Goal: Book appointment/travel/reservation

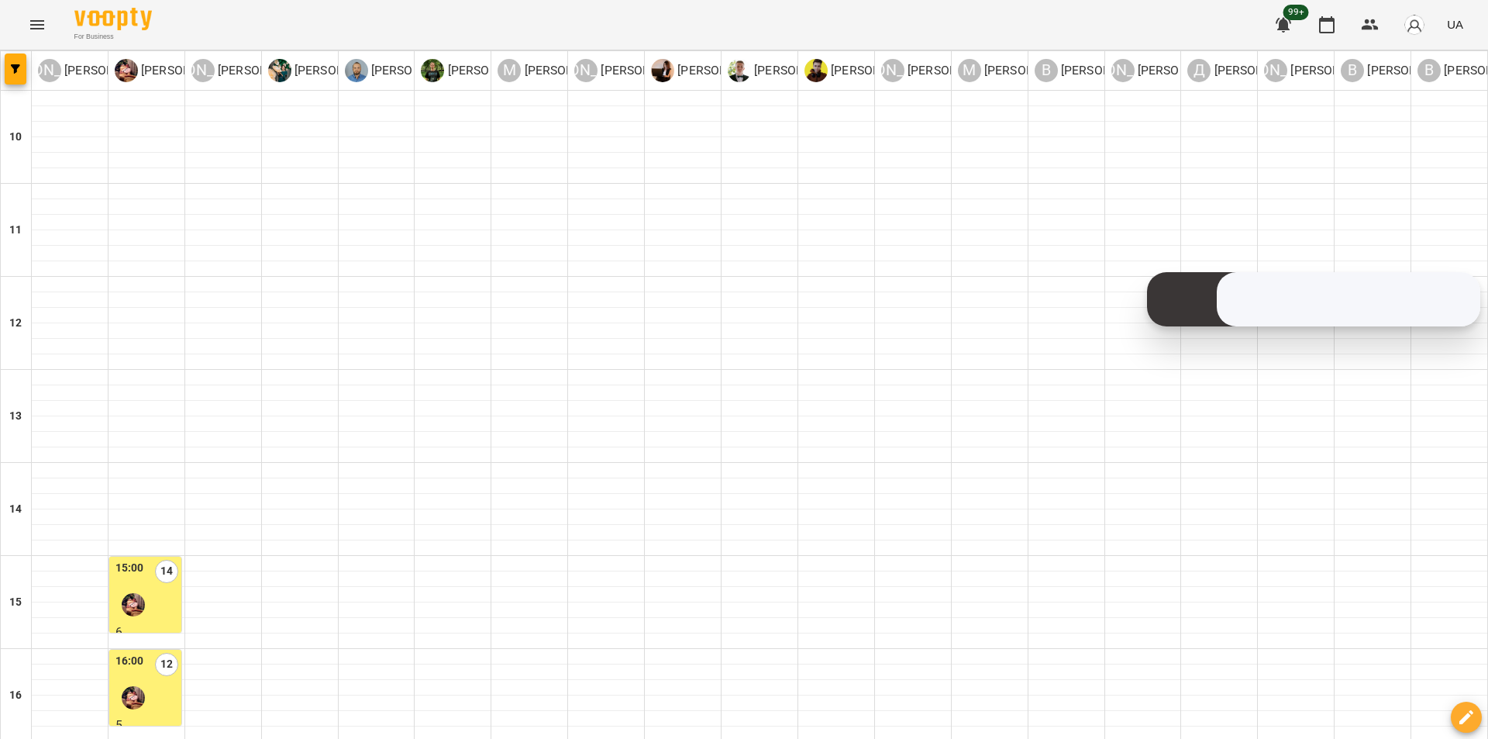
click at [144, 680] on div at bounding box center [133, 698] width 36 height 36
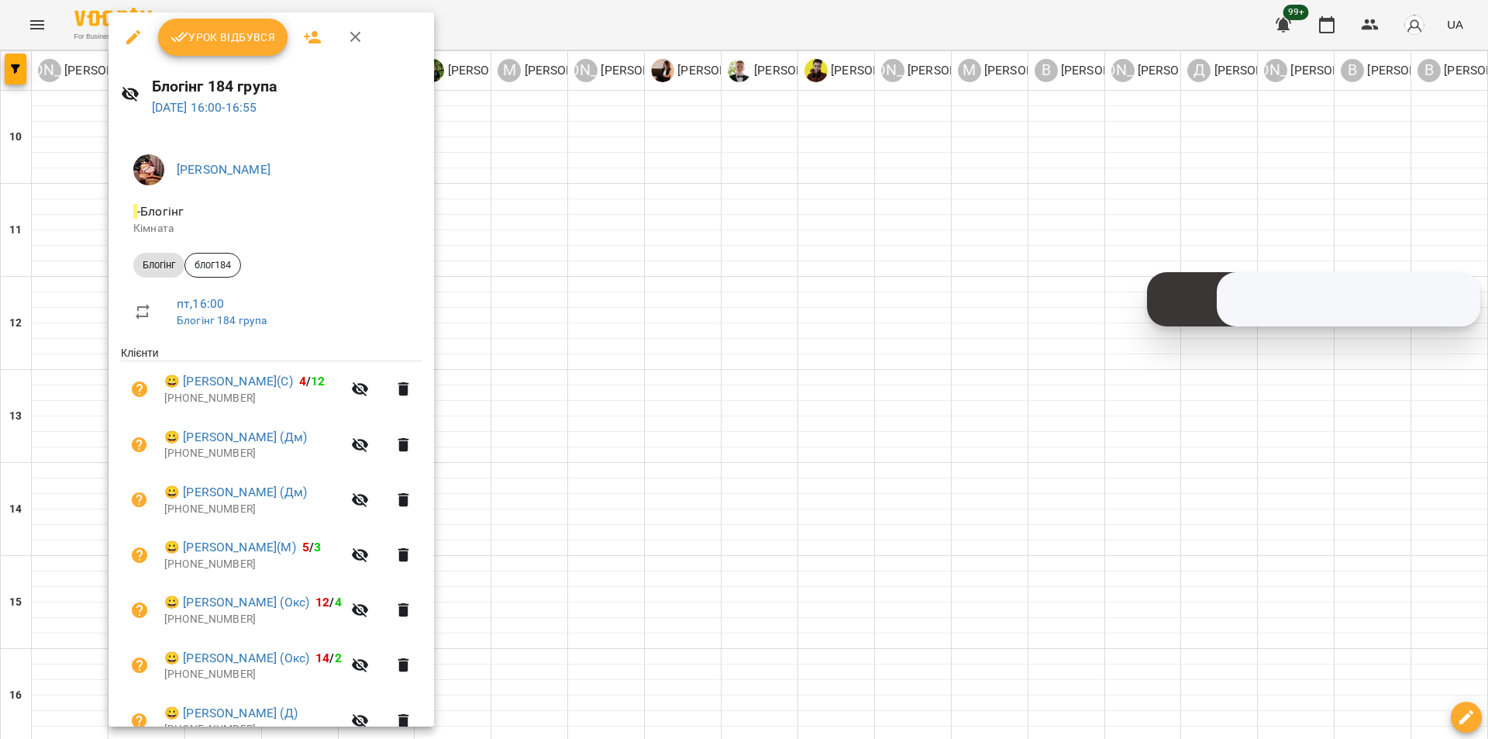
click at [549, 307] on div at bounding box center [744, 369] width 1488 height 739
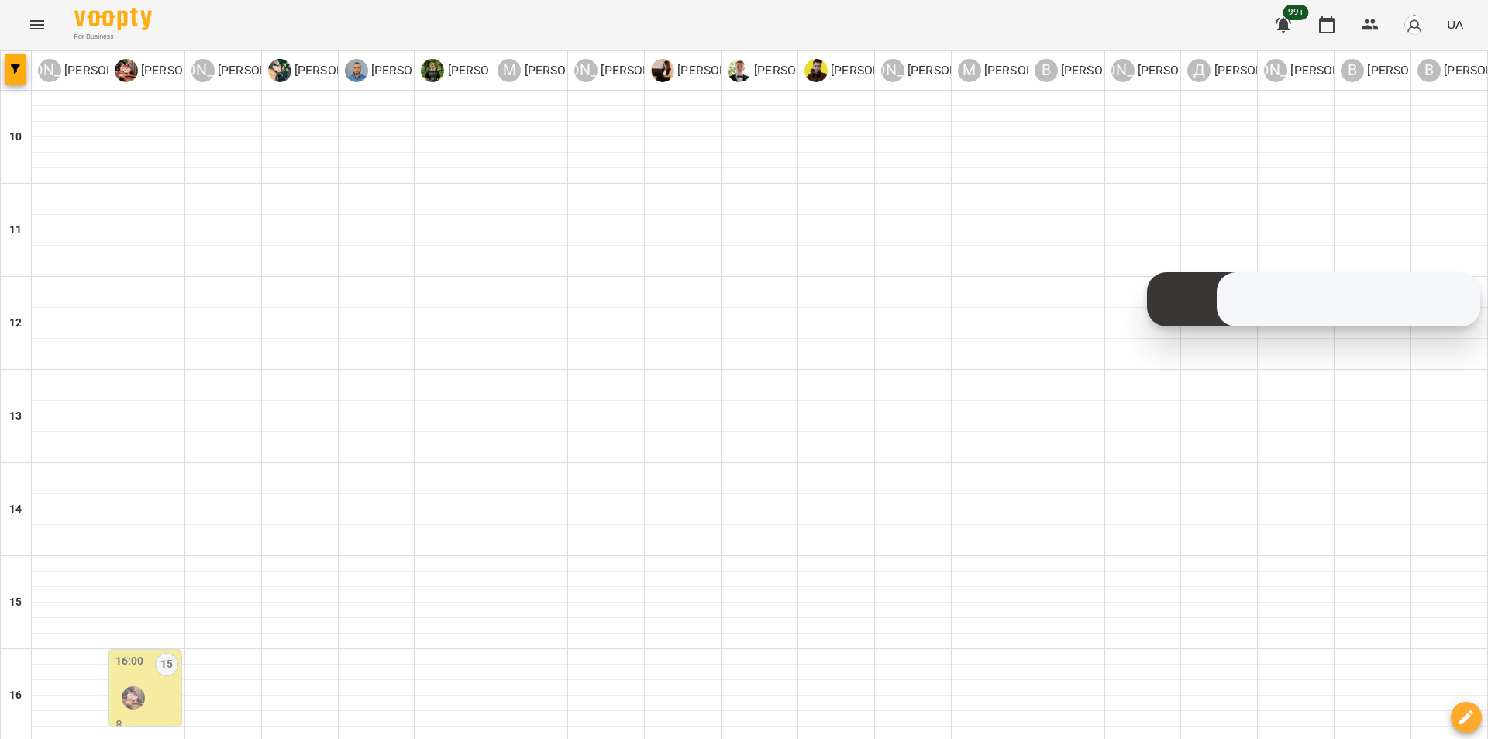
click at [168, 652] on div "16:00 15" at bounding box center [146, 683] width 63 height 63
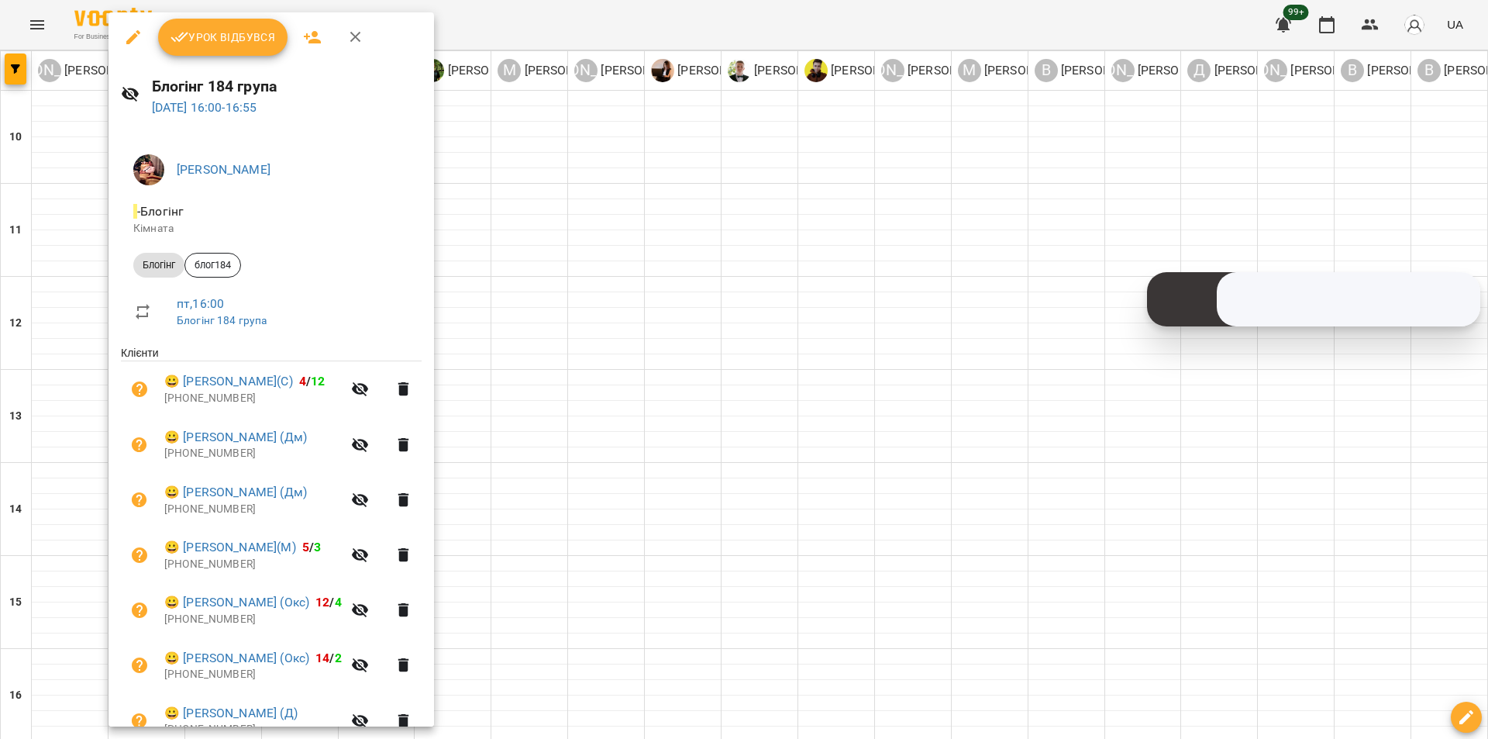
click at [531, 292] on div at bounding box center [744, 369] width 1488 height 739
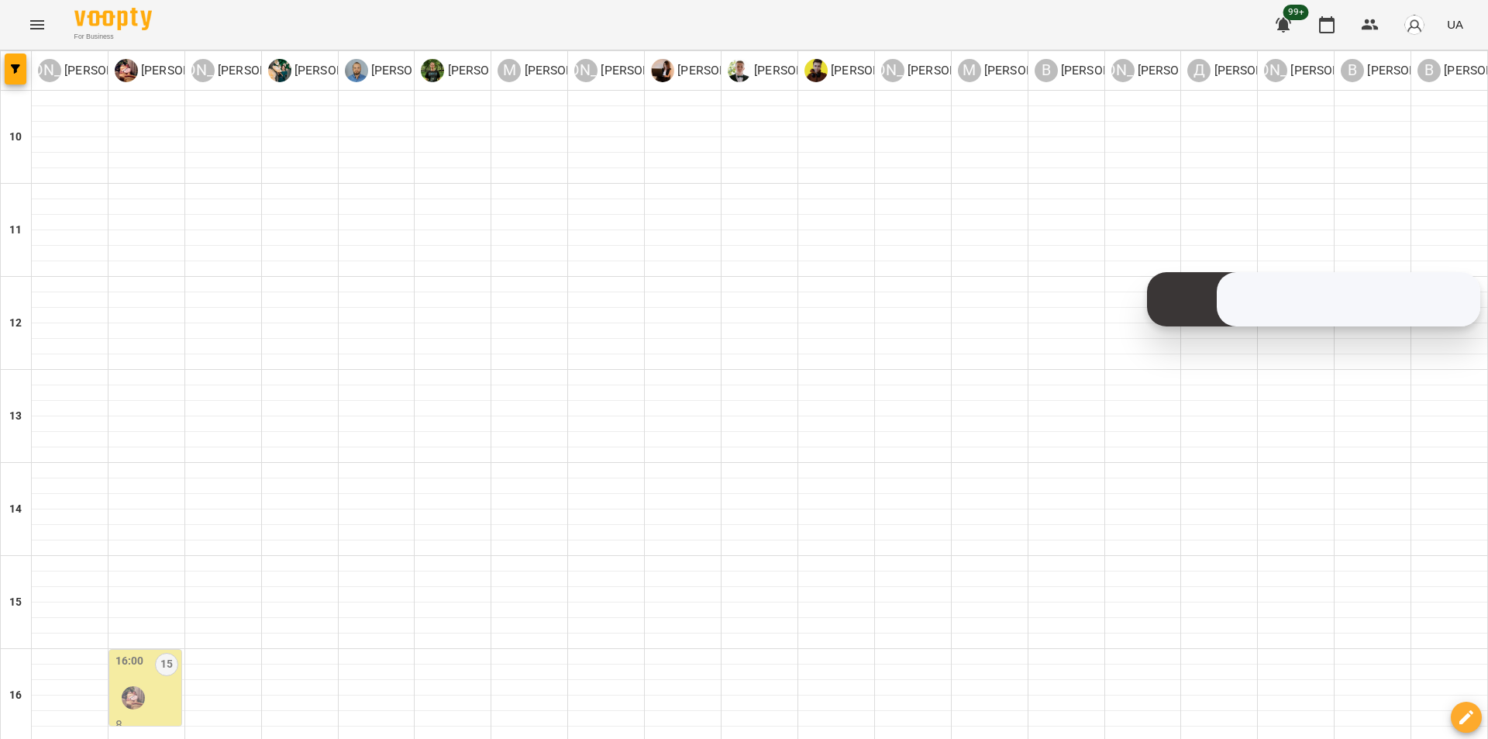
click at [153, 652] on div "16:00 14" at bounding box center [146, 683] width 63 height 63
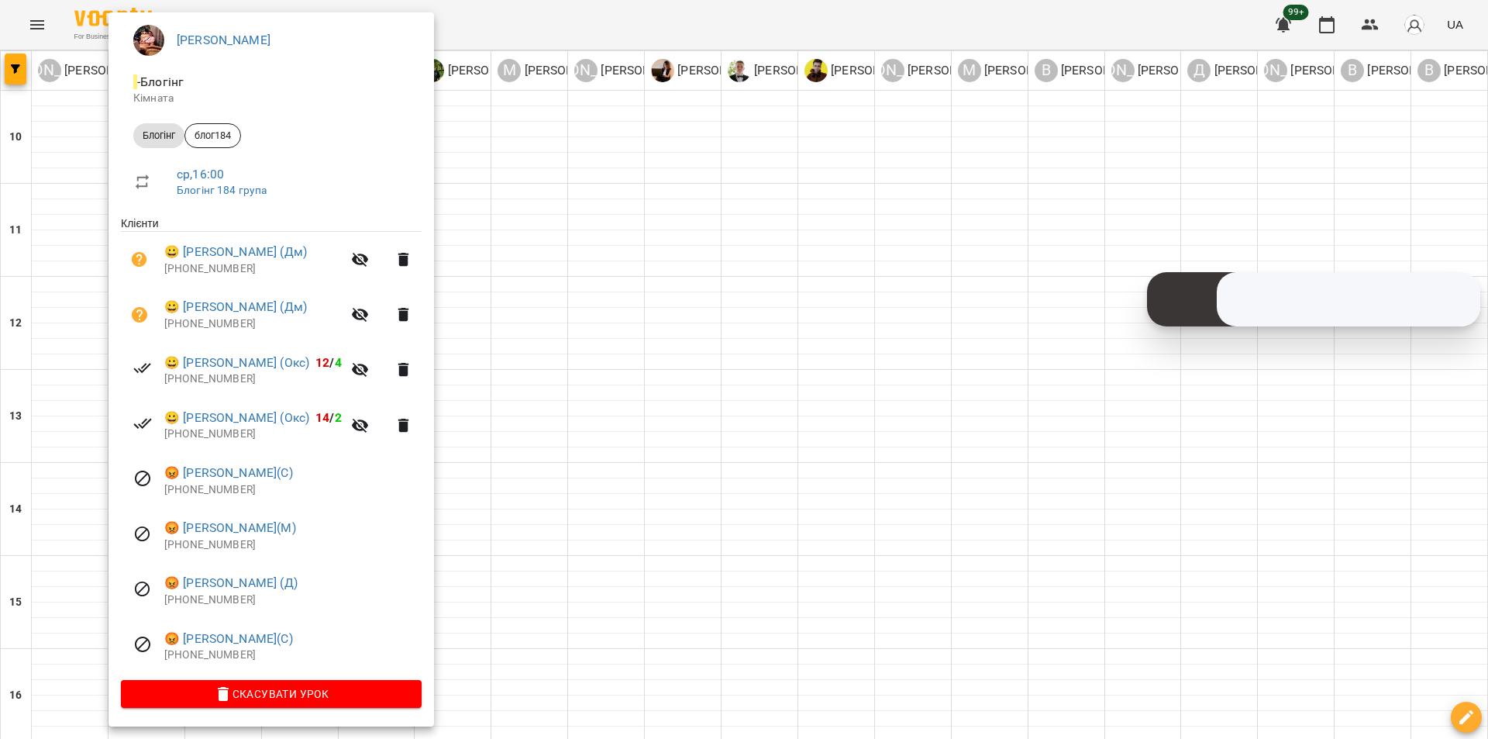
scroll to position [132, 0]
click at [495, 333] on div at bounding box center [744, 369] width 1488 height 739
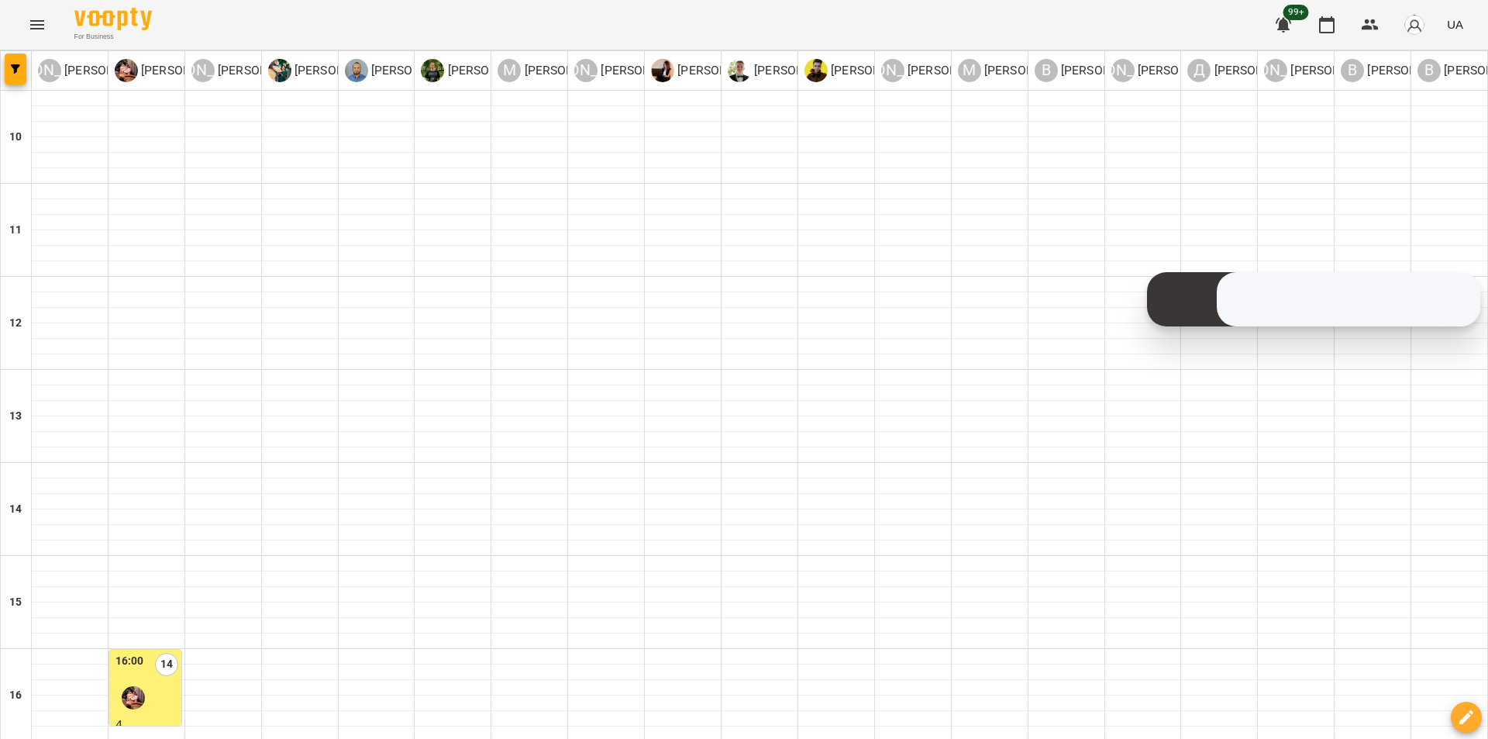
click at [170, 652] on div "16:00 13" at bounding box center [146, 683] width 63 height 63
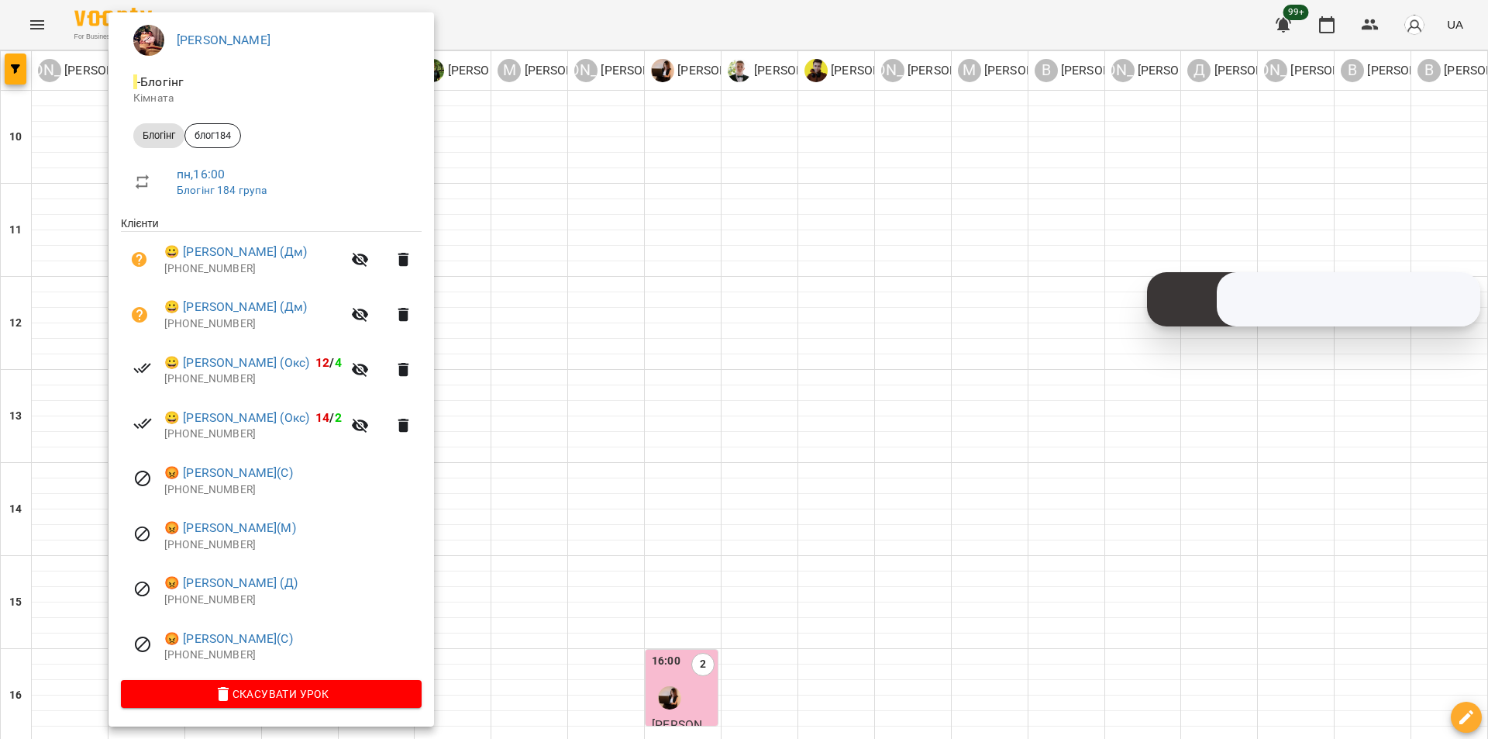
scroll to position [132, 0]
click at [559, 328] on div at bounding box center [744, 369] width 1488 height 739
